Goal: Use online tool/utility: Use online tool/utility

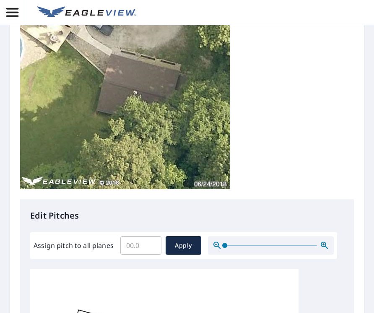
scroll to position [168, 0]
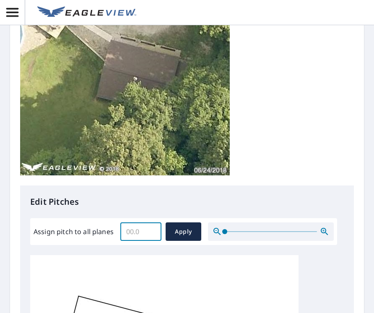
click at [143, 231] on input "Assign pitch to all planes" at bounding box center [140, 232] width 41 height 24
type input "5"
click at [185, 237] on span "Apply" at bounding box center [184, 232] width 22 height 10
type input "5"
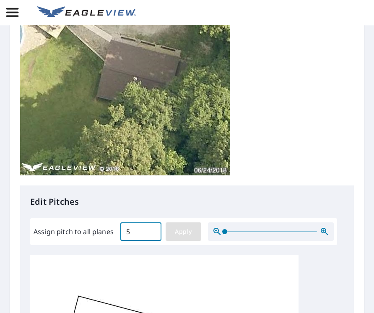
type input "5"
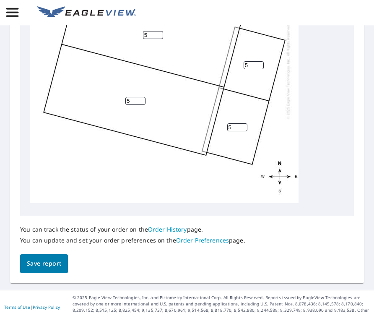
scroll to position [492, 0]
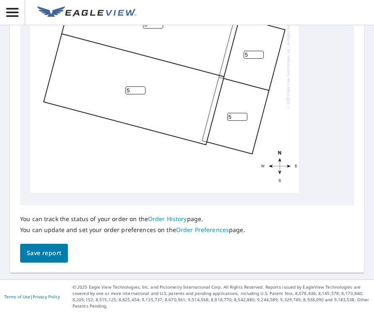
click at [57, 253] on span "Save report" at bounding box center [44, 253] width 34 height 10
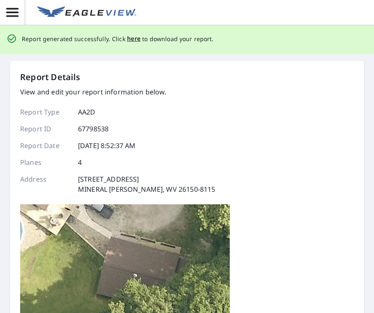
scroll to position [0, 0]
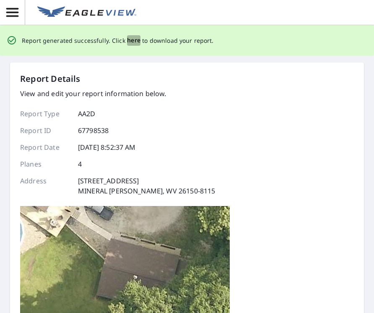
click at [131, 41] on span "here" at bounding box center [134, 40] width 14 height 10
